Goal: Task Accomplishment & Management: Manage account settings

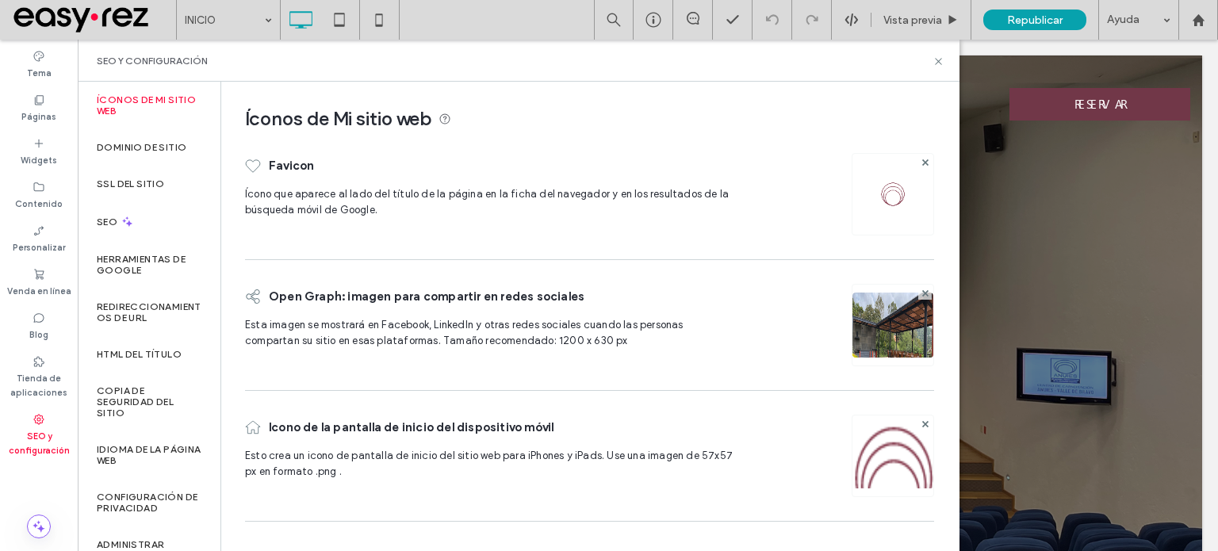
scroll to position [187, 0]
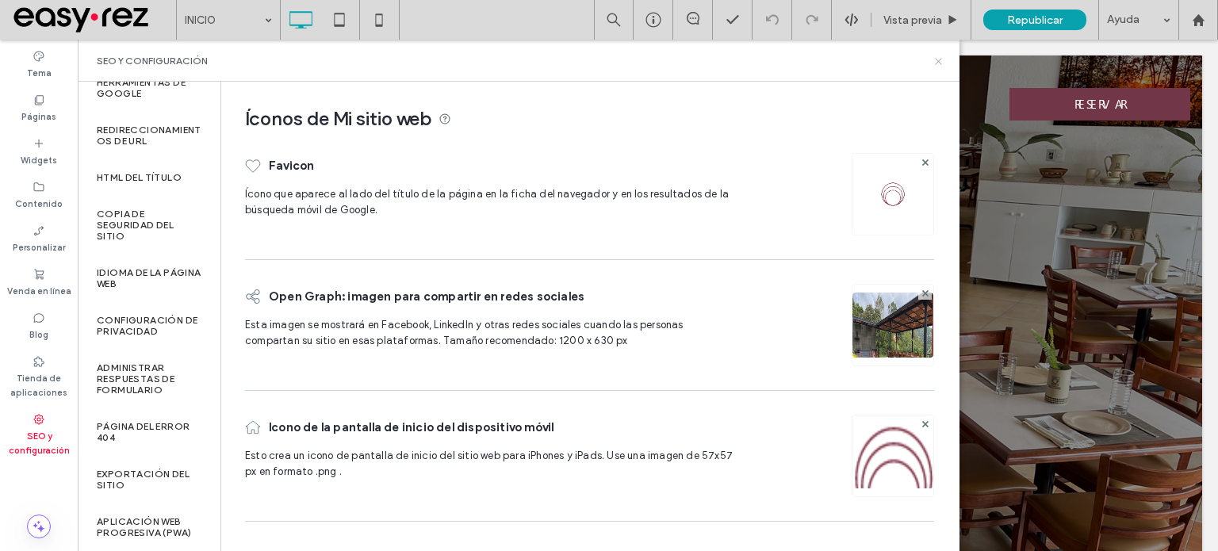
click at [939, 59] on icon at bounding box center [938, 61] width 12 height 12
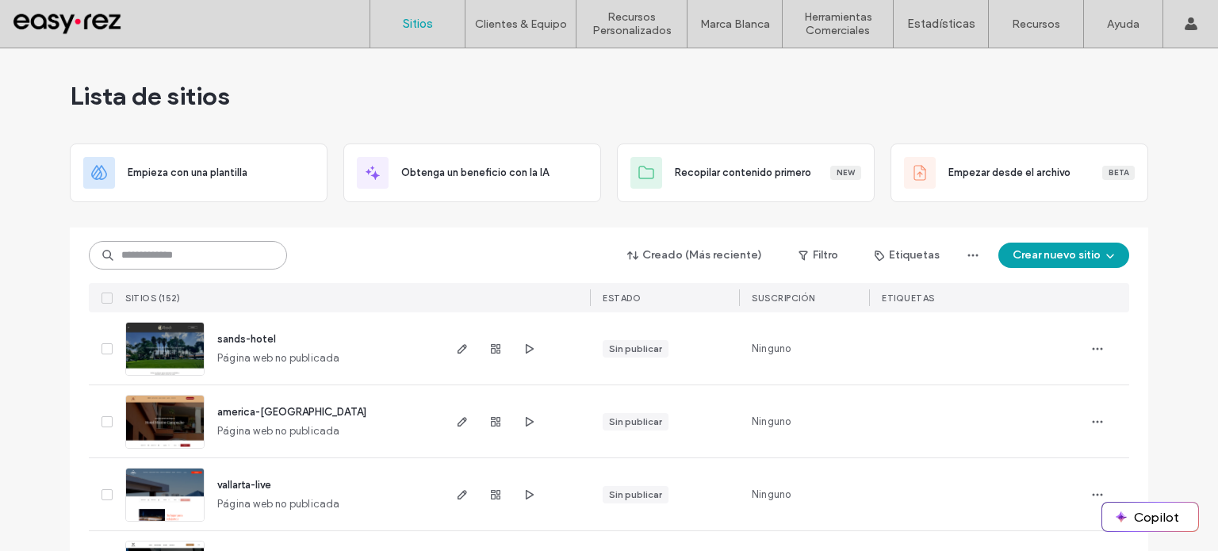
click at [171, 254] on input at bounding box center [188, 255] width 198 height 29
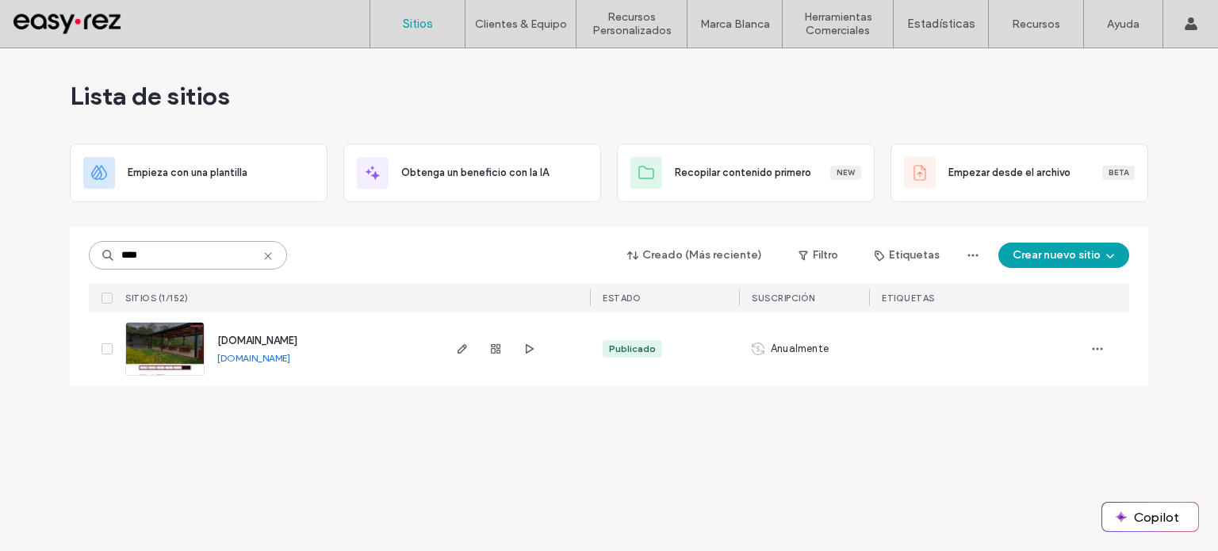
type input "****"
click at [1096, 348] on use "button" at bounding box center [1097, 349] width 10 height 2
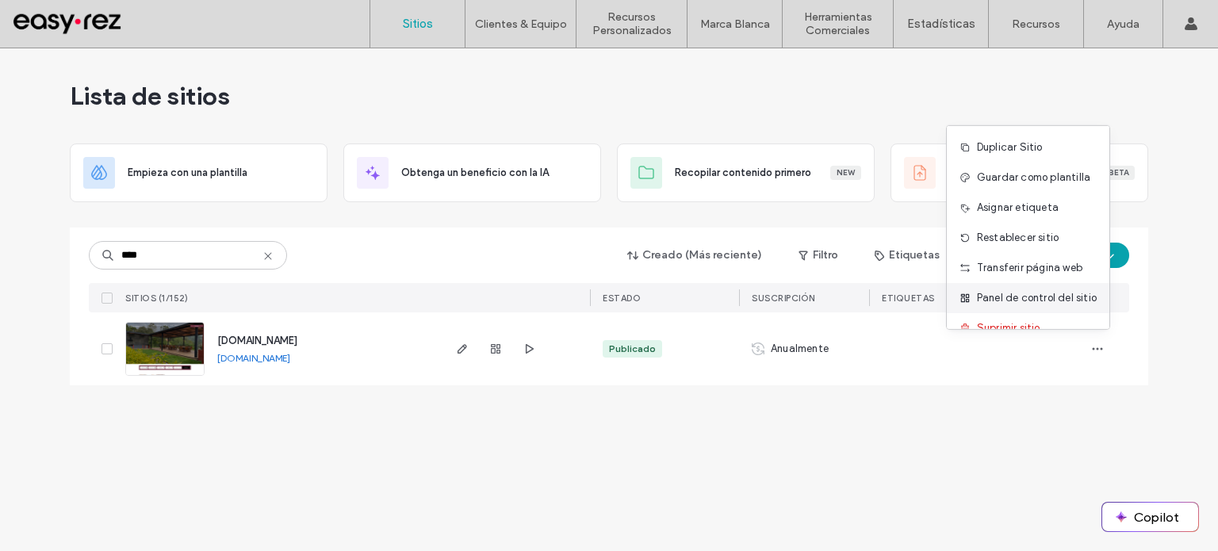
click at [1030, 300] on span "Panel de control del sitio" at bounding box center [1037, 298] width 120 height 16
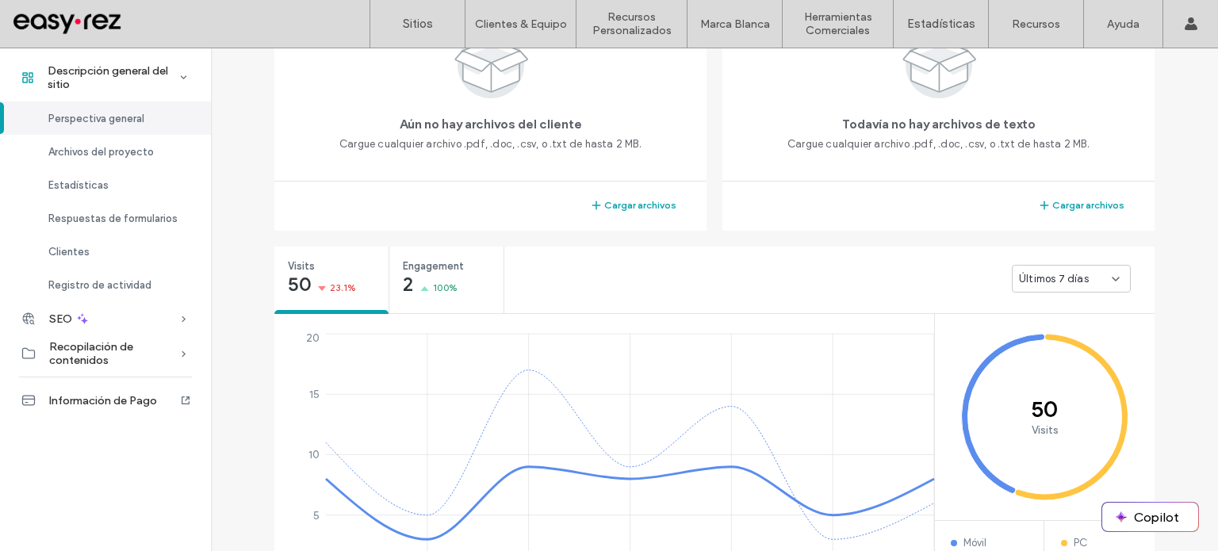
scroll to position [194, 0]
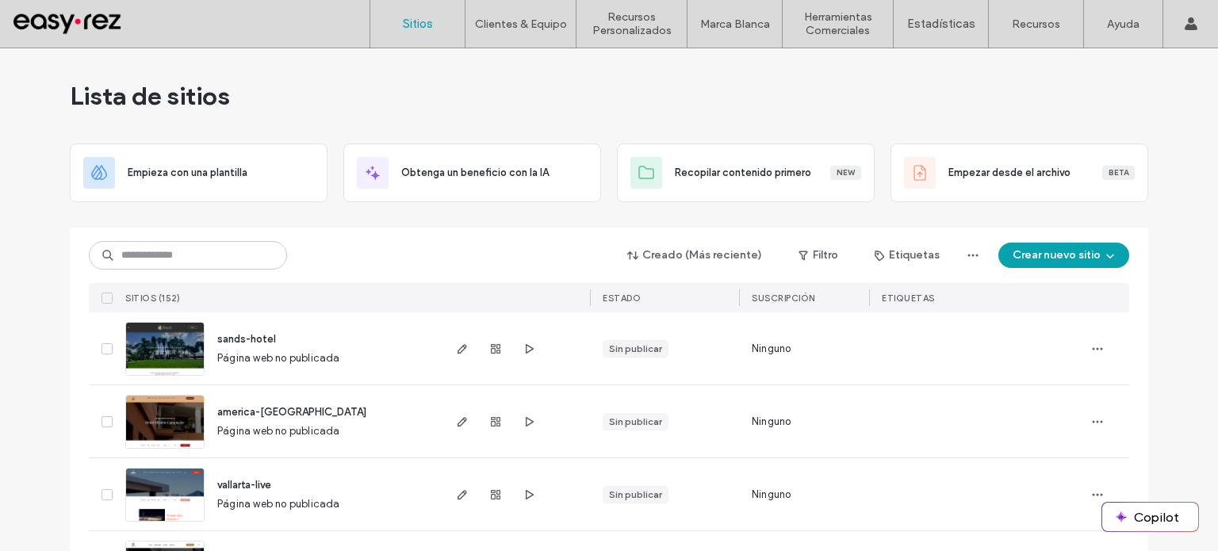
scroll to position [159, 0]
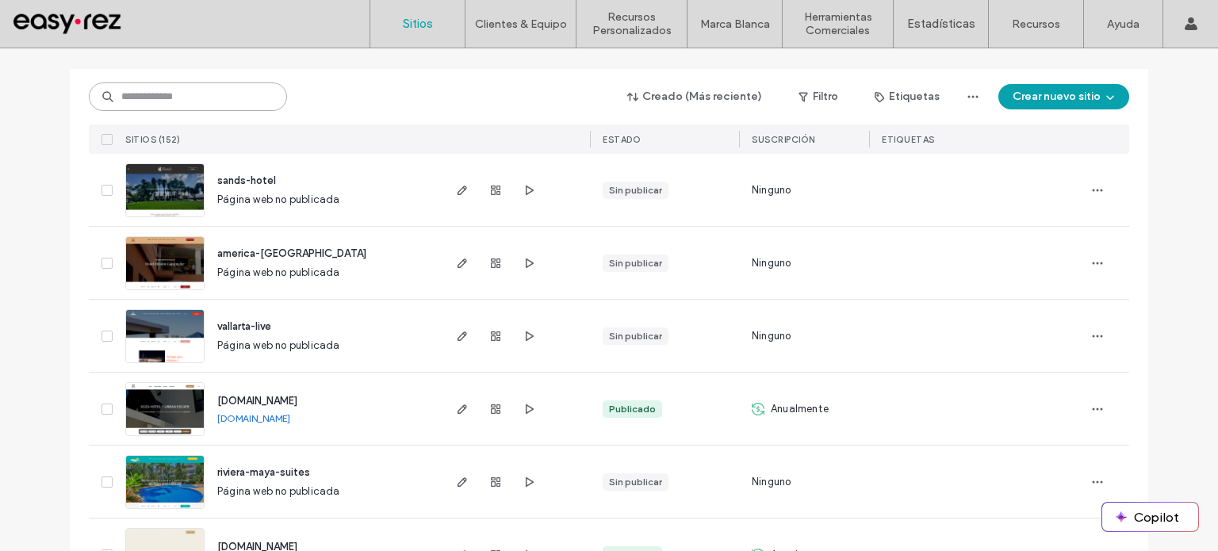
click at [197, 105] on input at bounding box center [188, 96] width 198 height 29
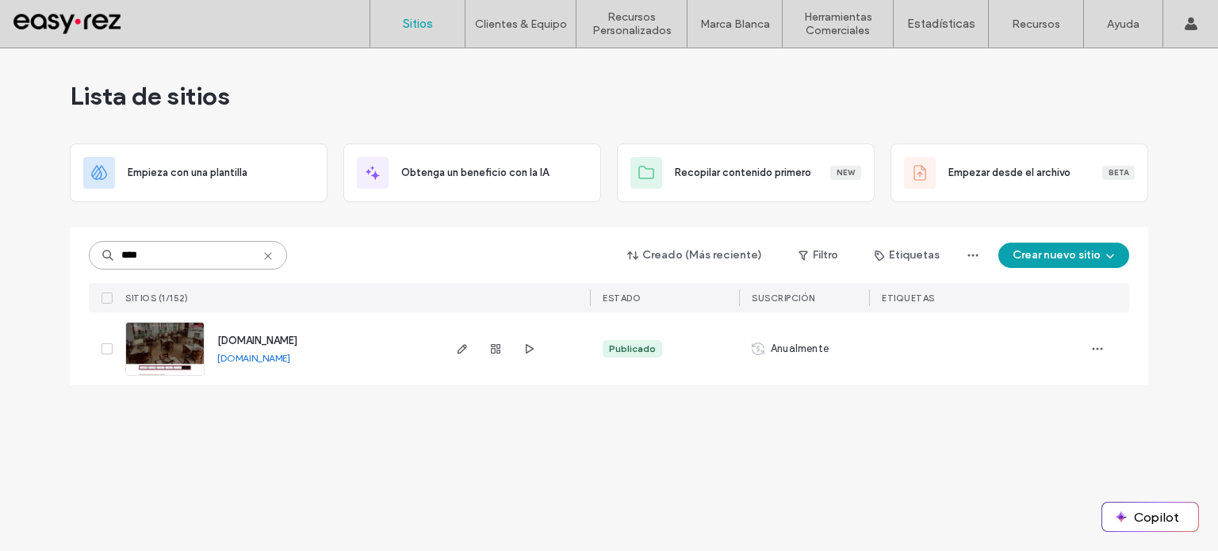
scroll to position [0, 0]
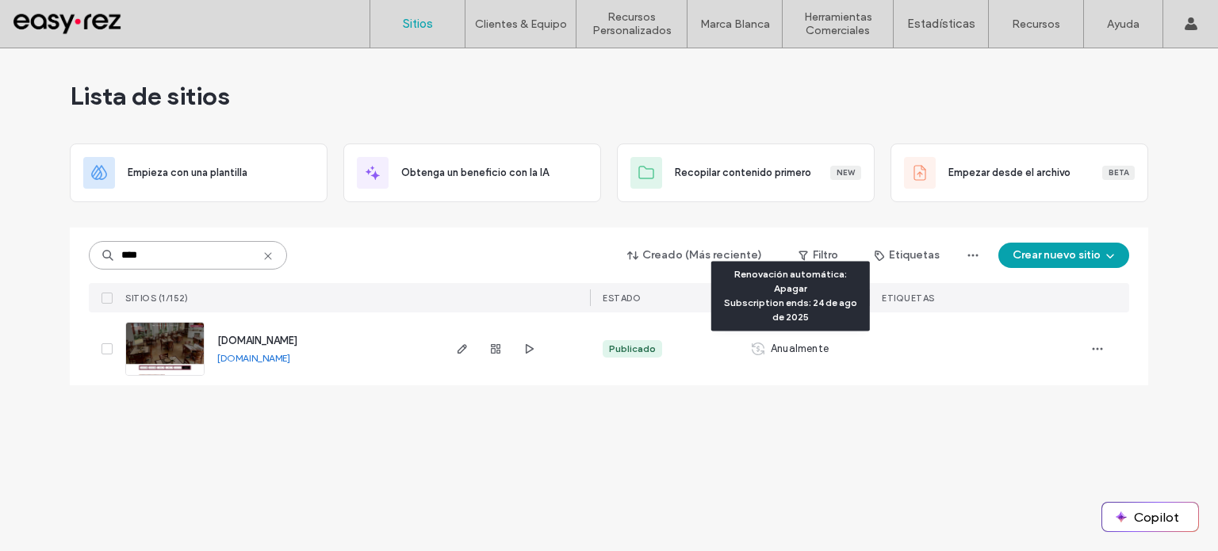
type input "****"
click at [755, 347] on icon at bounding box center [758, 348] width 13 height 13
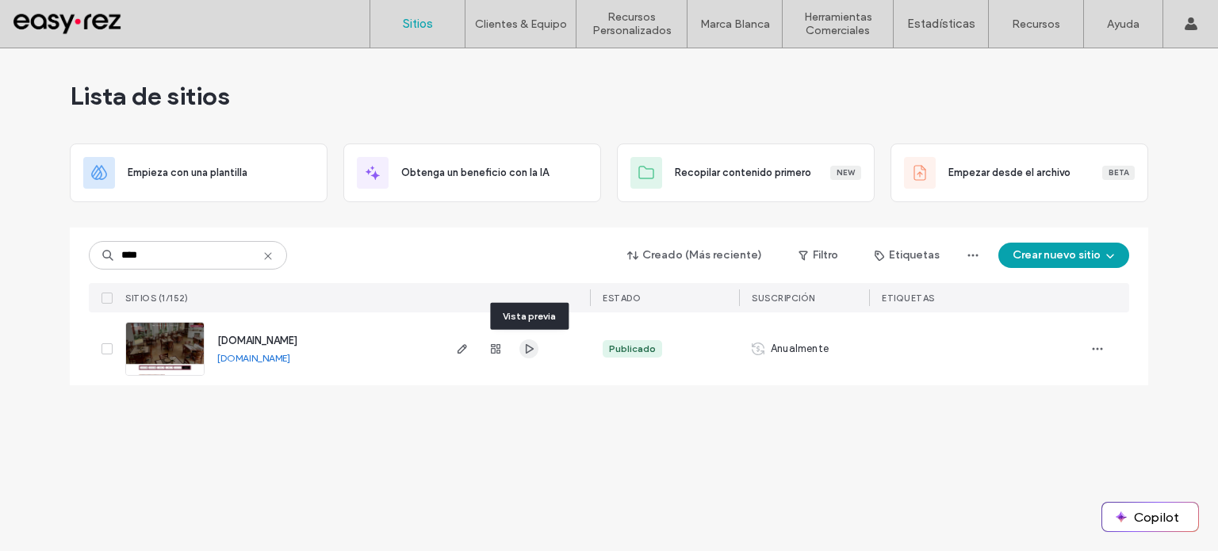
click at [530, 348] on icon "button" at bounding box center [528, 348] width 13 height 13
click at [494, 348] on use "button" at bounding box center [496, 349] width 10 height 10
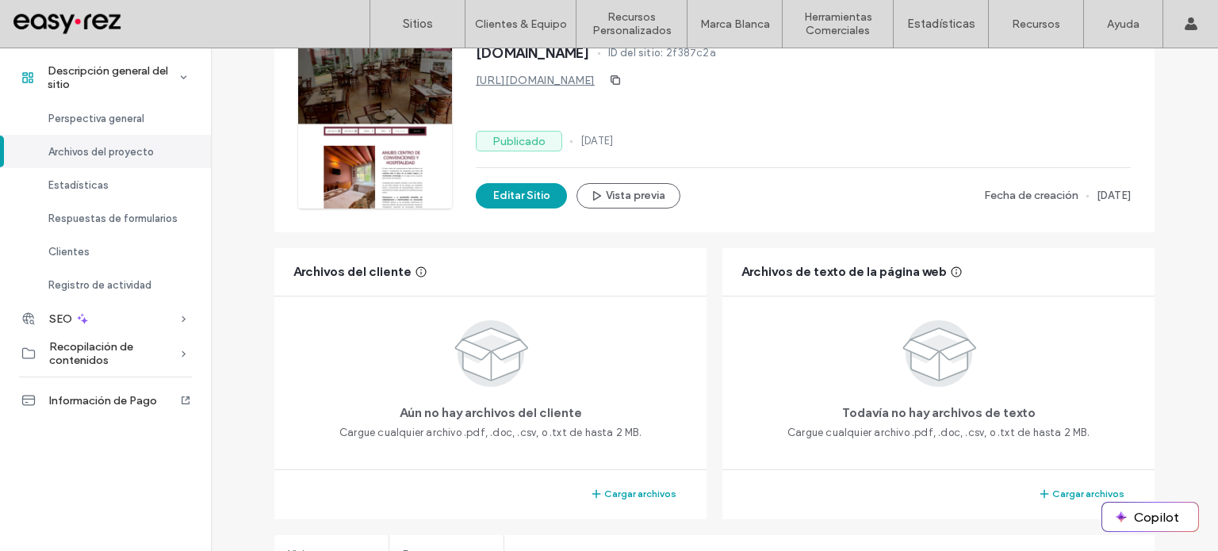
scroll to position [79, 0]
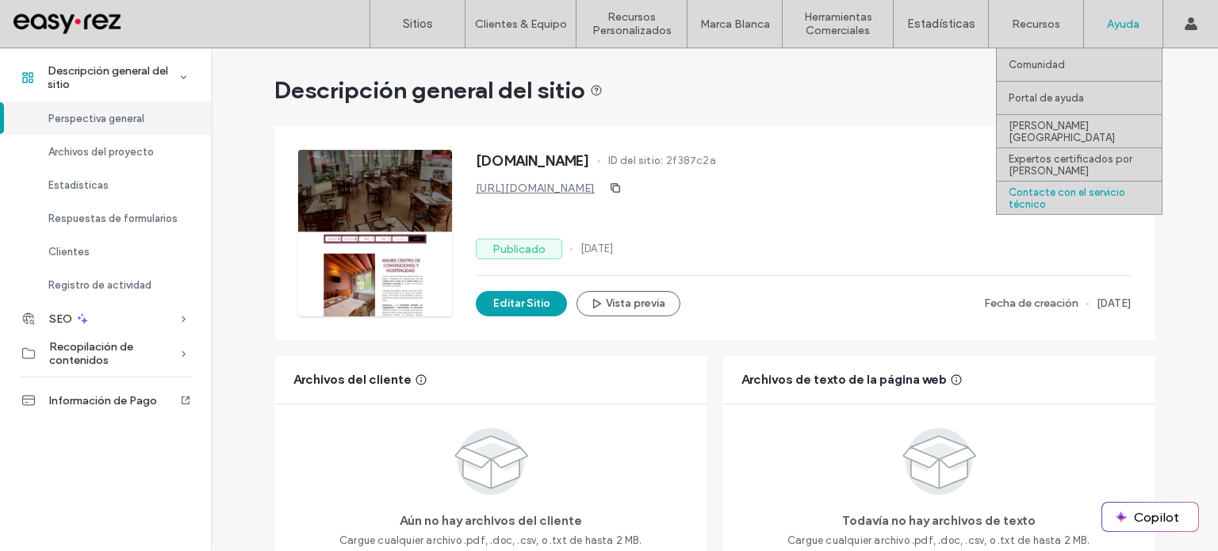
click at [1086, 196] on label "Contacte con el servicio técnico" at bounding box center [1084, 198] width 153 height 24
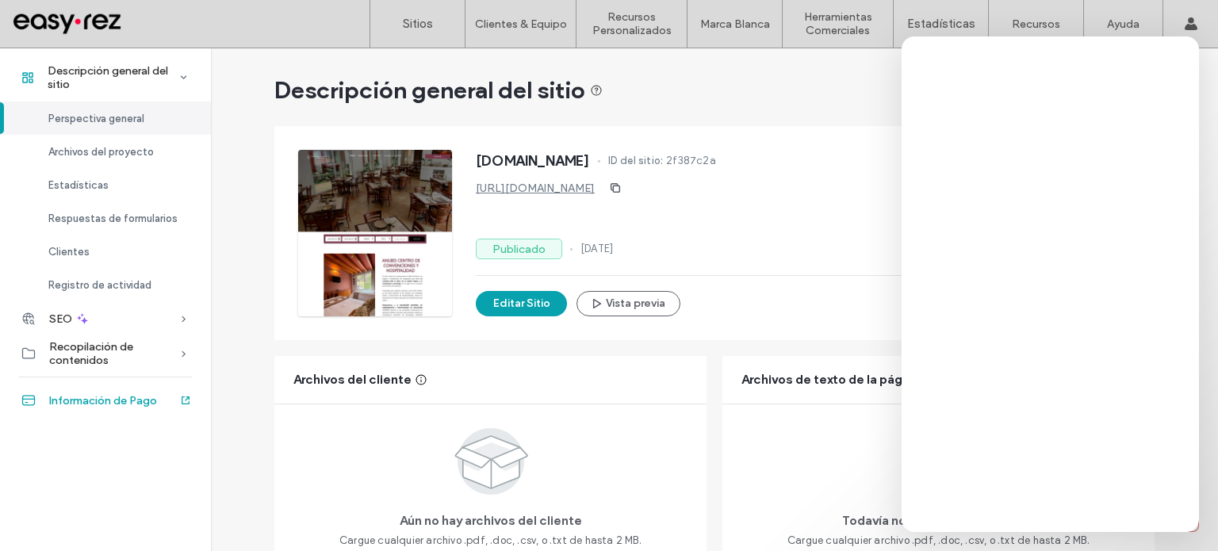
click at [131, 399] on span "Información de Pago" at bounding box center [103, 400] width 108 height 13
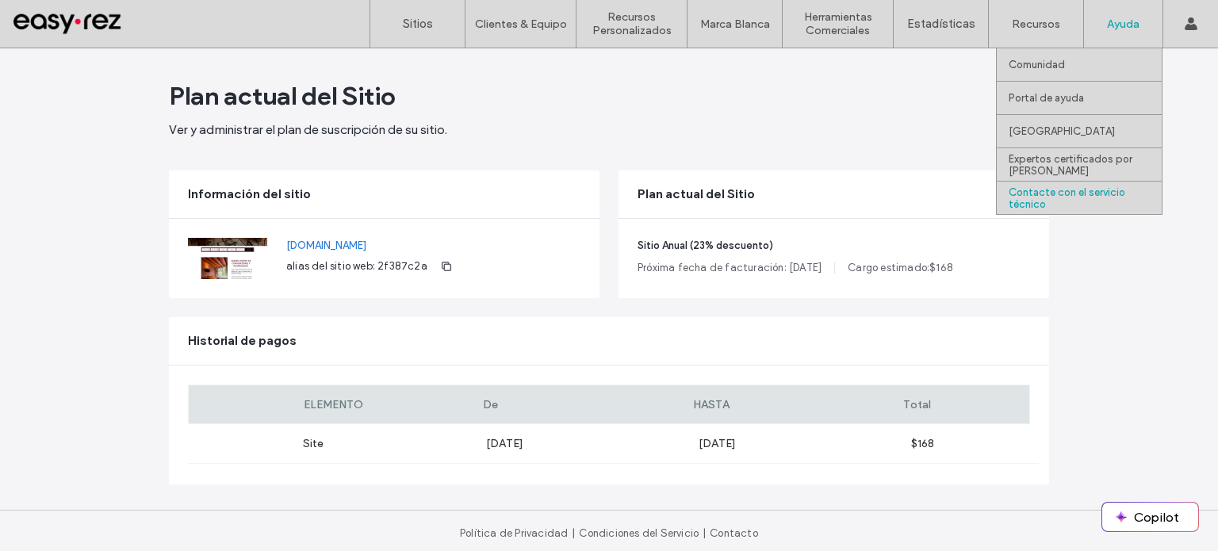
click at [1075, 199] on label "Contacte con el servicio técnico" at bounding box center [1084, 198] width 153 height 24
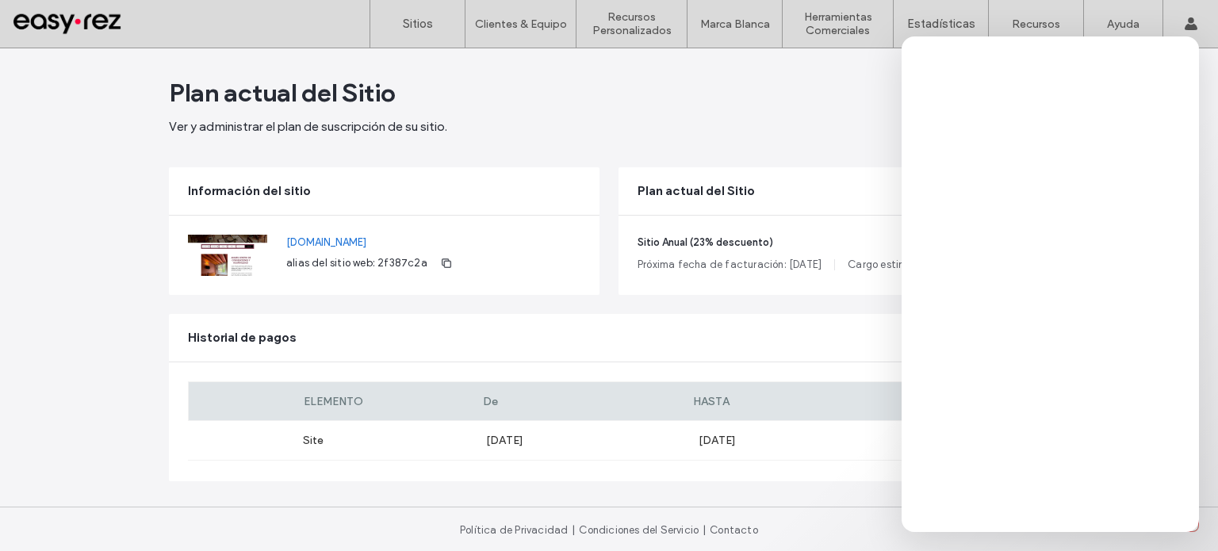
scroll to position [5, 0]
click at [815, 274] on div "Sitio Anual (23% descuento) Próxima fecha de facturación: Aug 24, 2025 Cargo es…" at bounding box center [833, 253] width 430 height 79
click at [784, 361] on div "ELEMENTO De HASTA Total Site Aug 15, 2024 Aug 15, 2025 $168" at bounding box center [609, 420] width 880 height 119
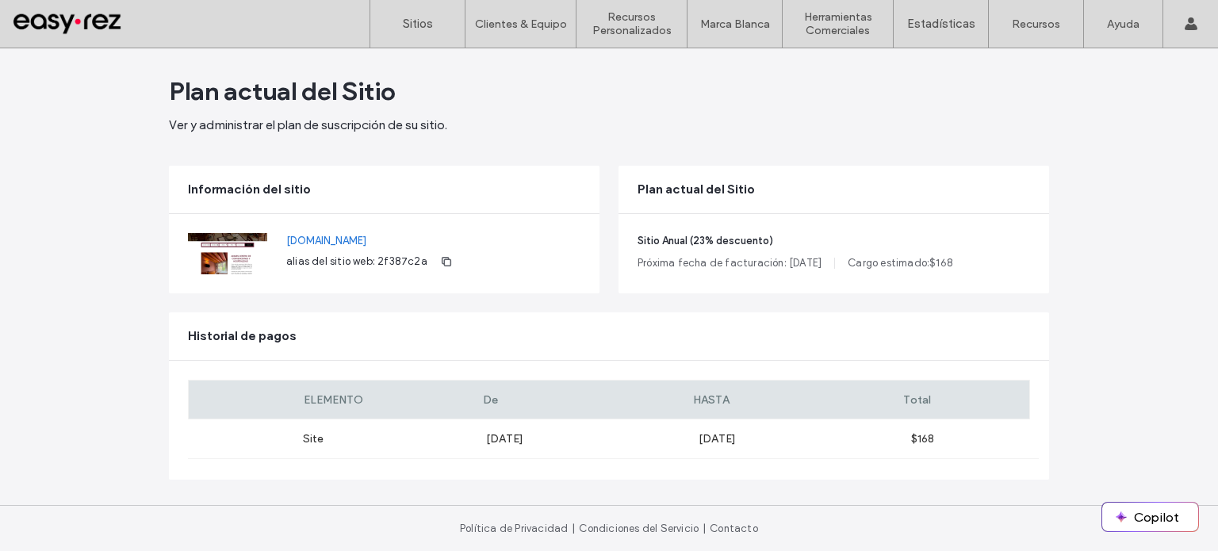
scroll to position [0, 0]
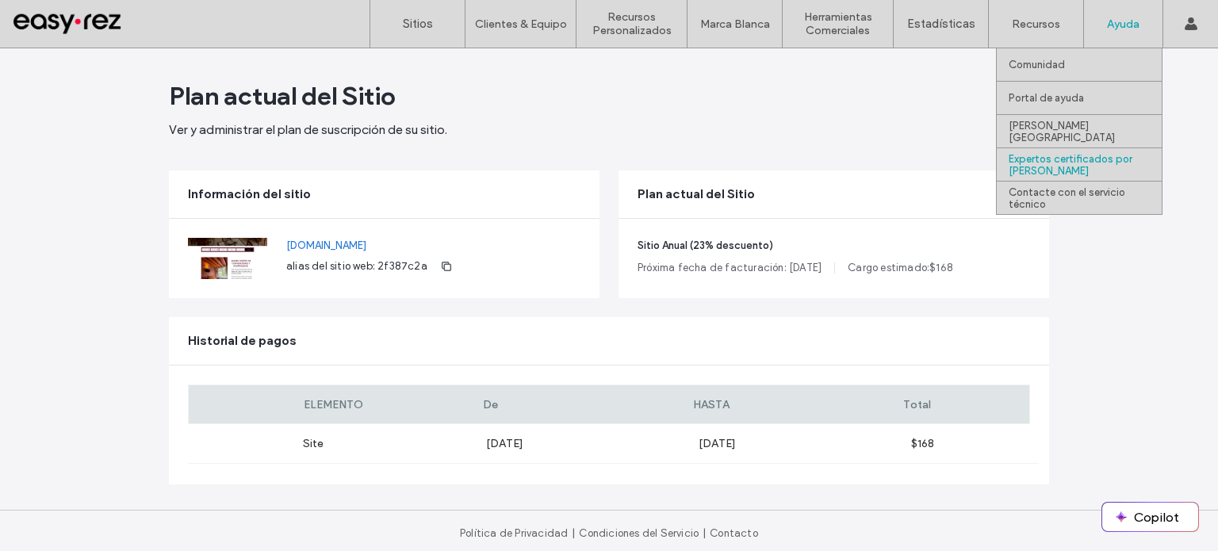
click at [1088, 163] on label "Expertos certificados por [PERSON_NAME]" at bounding box center [1084, 165] width 153 height 24
